Goal: Information Seeking & Learning: Learn about a topic

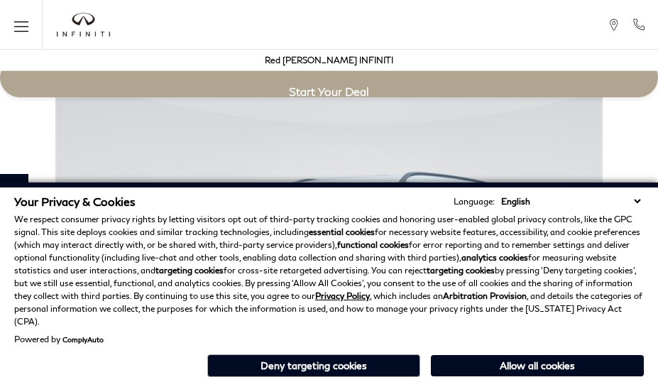
scroll to position [2504, 0]
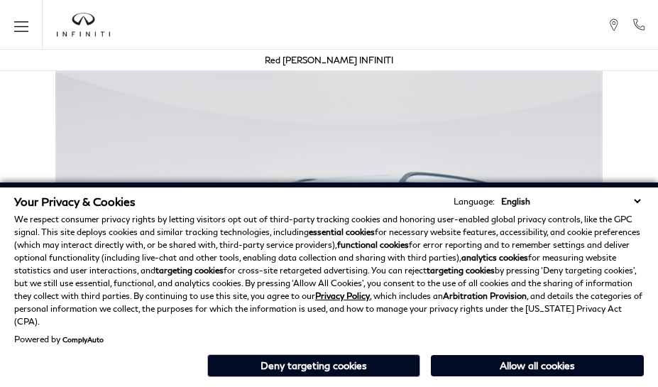
scroll to position [2504, 0]
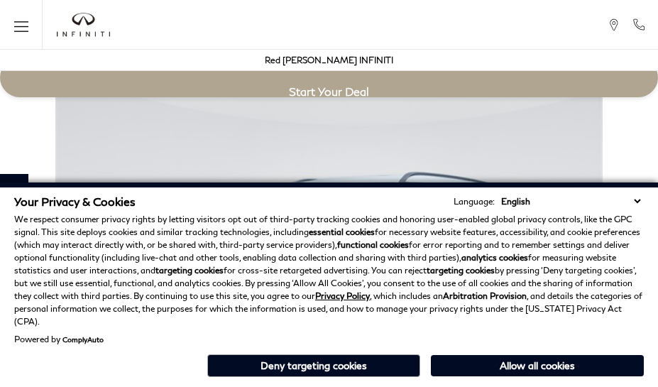
scroll to position [2504, 0]
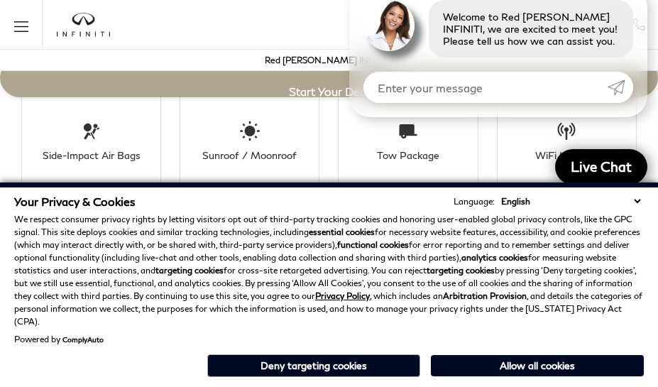
scroll to position [2591, 0]
